Goal: Information Seeking & Learning: Learn about a topic

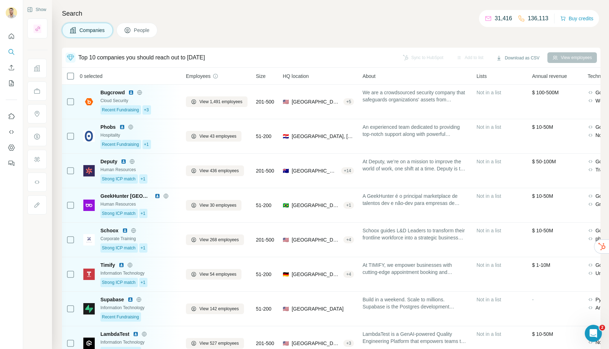
click at [150, 30] on span "People" at bounding box center [142, 30] width 16 height 7
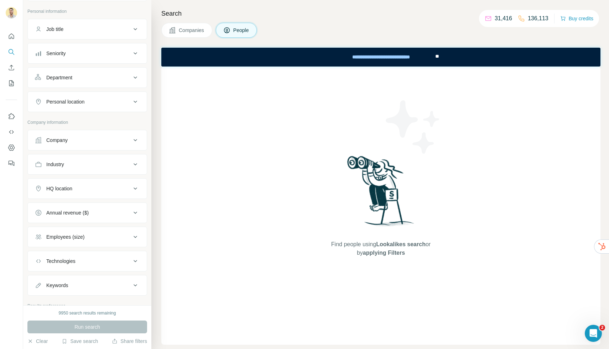
scroll to position [64, 0]
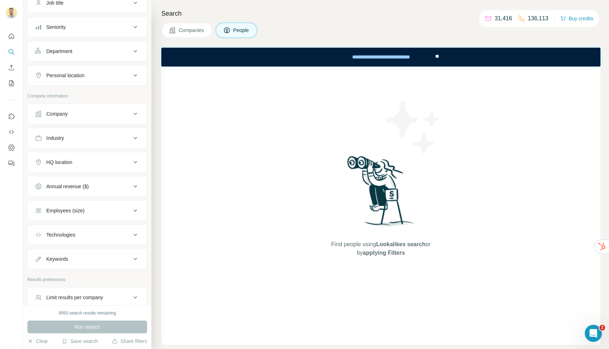
click at [100, 212] on div "Employees (size)" at bounding box center [83, 210] width 96 height 7
click at [179, 238] on div "Find people using Lookalikes search or by applying Filters" at bounding box center [380, 206] width 439 height 279
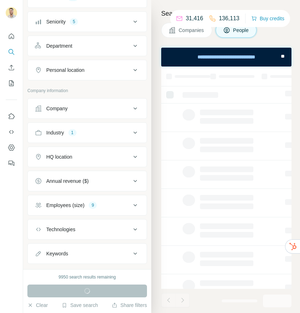
scroll to position [99, 0]
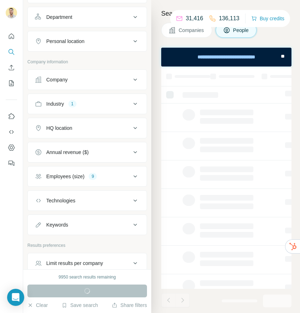
click at [105, 108] on button "Industry 1" at bounding box center [87, 103] width 119 height 17
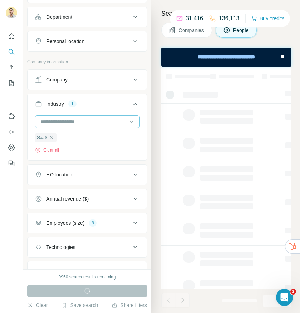
scroll to position [0, 0]
click at [53, 136] on icon "button" at bounding box center [52, 138] width 6 height 6
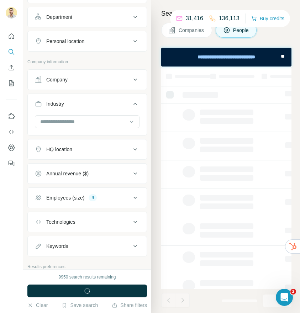
scroll to position [145, 0]
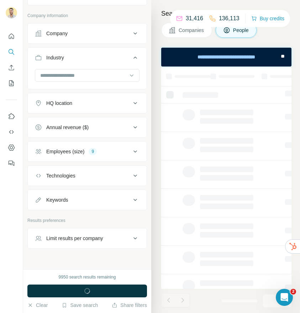
click at [109, 151] on div "Employees (size) 9" at bounding box center [83, 151] width 96 height 7
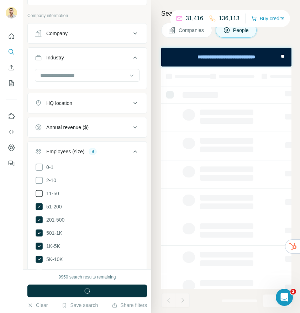
scroll to position [187, 0]
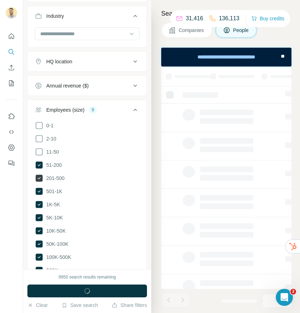
click at [40, 178] on icon at bounding box center [39, 178] width 3 height 2
click at [40, 188] on icon at bounding box center [39, 191] width 7 height 7
click at [38, 202] on icon at bounding box center [39, 204] width 7 height 7
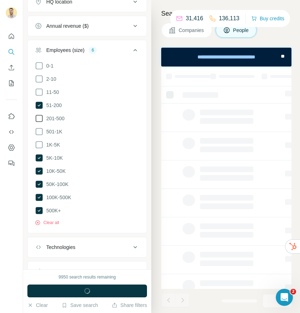
scroll to position [247, 0]
click at [53, 222] on button "Clear all" at bounding box center [47, 222] width 24 height 6
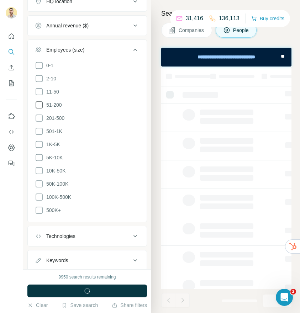
click at [39, 103] on icon at bounding box center [39, 105] width 9 height 9
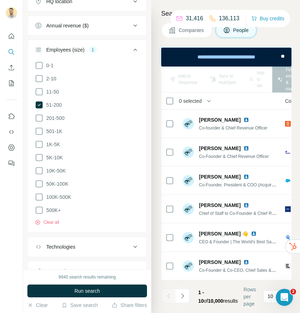
click at [97, 291] on span "Run search" at bounding box center [87, 291] width 26 height 7
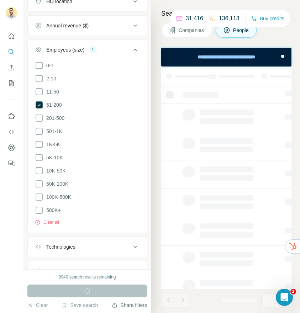
click at [114, 305] on icon "button" at bounding box center [115, 306] width 6 height 6
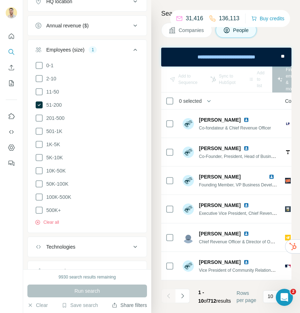
click at [117, 304] on button "Share filters" at bounding box center [129, 305] width 35 height 7
